Goal: Information Seeking & Learning: Stay updated

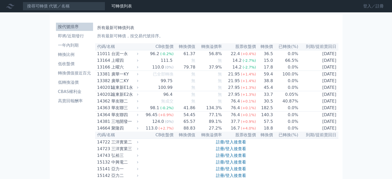
drag, startPoint x: 0, startPoint y: 0, endPoint x: 371, endPoint y: 7, distance: 371.4
click at [371, 7] on link "登入／註冊" at bounding box center [373, 6] width 29 height 8
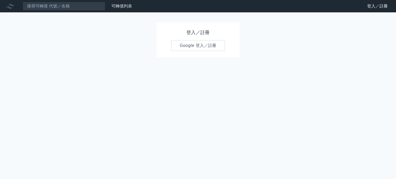
click at [197, 46] on link "Google 登入／註冊" at bounding box center [198, 45] width 54 height 11
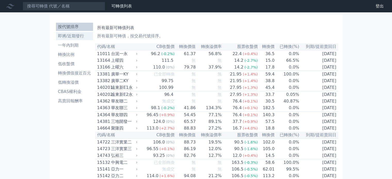
click at [81, 34] on li "即將/近期發行" at bounding box center [74, 36] width 37 height 6
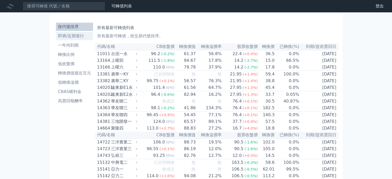
click at [72, 37] on li "即將/近期發行" at bounding box center [74, 36] width 37 height 6
click at [70, 32] on link "即將/近期發行" at bounding box center [74, 36] width 37 height 8
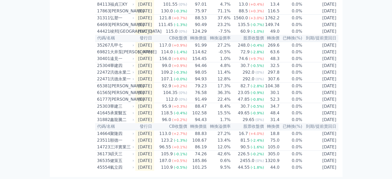
scroll to position [208, 0]
